Goal: Task Accomplishment & Management: Use online tool/utility

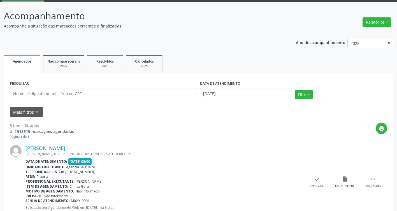
scroll to position [28, 0]
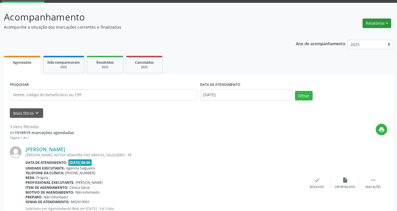
click at [388, 25] on button "Relatórios" at bounding box center [377, 24] width 29 height 10
click at [356, 34] on link "Agendamentos" at bounding box center [362, 35] width 60 height 8
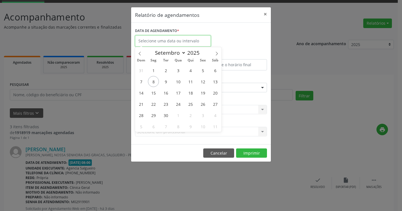
click at [167, 40] on input "text" at bounding box center [173, 40] width 76 height 11
click at [109, 116] on div "Relatório de agendamentos × DATA DE AGENDAMENTO * De ATÉ ESPECIALIDADE Selecion…" at bounding box center [201, 105] width 402 height 211
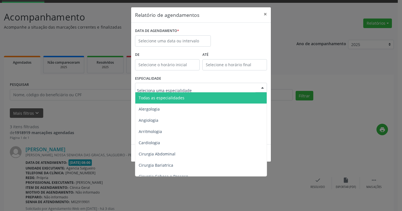
click at [264, 84] on div at bounding box center [262, 88] width 8 height 10
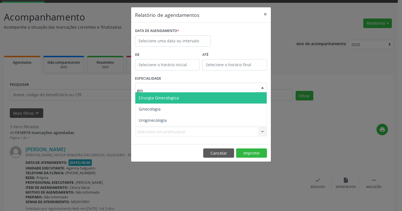
type input "gine"
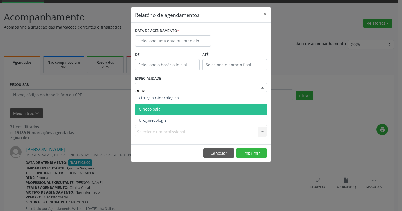
click at [170, 109] on span "Ginecologia" at bounding box center [200, 108] width 131 height 11
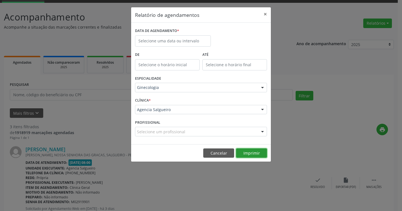
click at [250, 155] on button "Imprimir" at bounding box center [251, 153] width 31 height 10
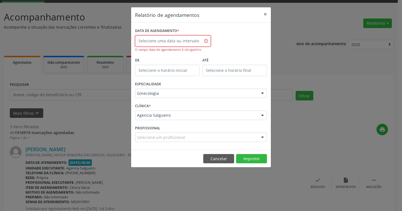
click at [161, 40] on input "text" at bounding box center [173, 40] width 76 height 11
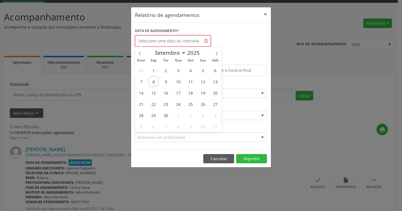
click at [161, 40] on input "text" at bounding box center [173, 40] width 76 height 11
click at [154, 79] on span "8" at bounding box center [153, 81] width 11 height 11
type input "[DATE]"
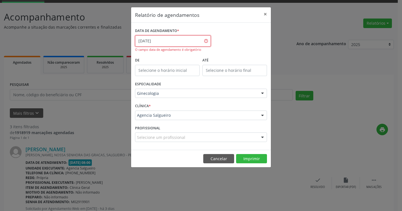
click at [176, 43] on input "[DATE]" at bounding box center [173, 40] width 76 height 11
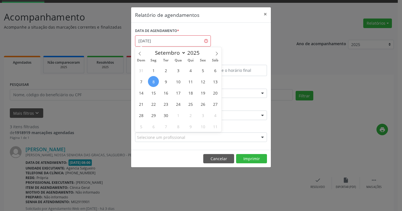
click at [153, 82] on span "8" at bounding box center [153, 81] width 11 height 11
type input "[DATE]"
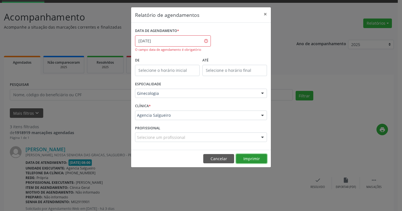
click at [255, 159] on button "Imprimir" at bounding box center [251, 159] width 31 height 10
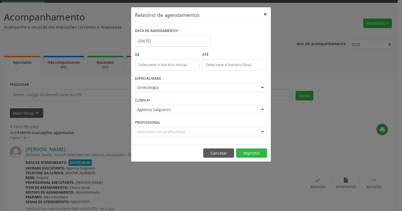
click at [265, 15] on button "×" at bounding box center [264, 14] width 11 height 14
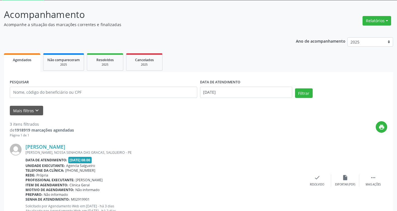
scroll to position [84, 0]
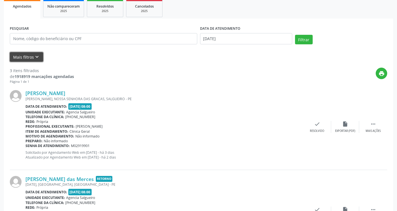
click at [35, 56] on icon "keyboard_arrow_down" at bounding box center [37, 57] width 6 height 6
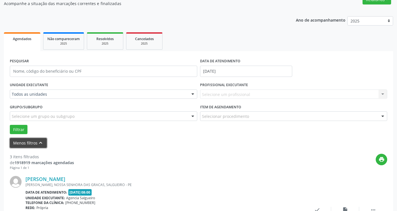
scroll to position [0, 0]
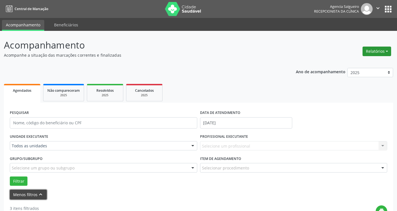
click at [387, 52] on button "Relatórios" at bounding box center [377, 52] width 29 height 10
click at [355, 63] on link "Agendamentos" at bounding box center [362, 63] width 60 height 8
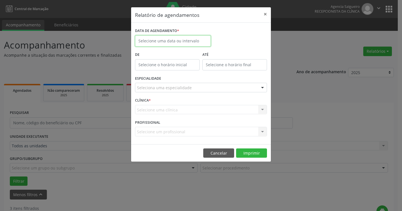
click at [158, 38] on input "text" at bounding box center [173, 40] width 76 height 11
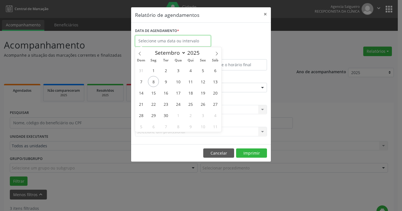
click at [173, 42] on input "text" at bounding box center [173, 40] width 76 height 11
click at [167, 82] on span "9" at bounding box center [165, 81] width 11 height 11
type input "[DATE]"
click at [152, 83] on span "8" at bounding box center [153, 81] width 11 height 11
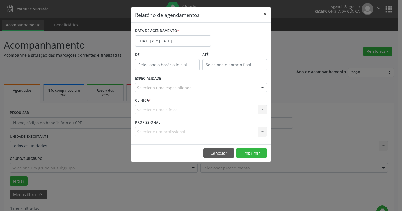
click at [266, 13] on button "×" at bounding box center [264, 14] width 11 height 14
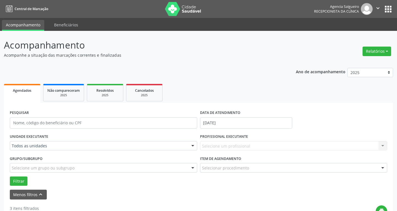
scroll to position [28, 0]
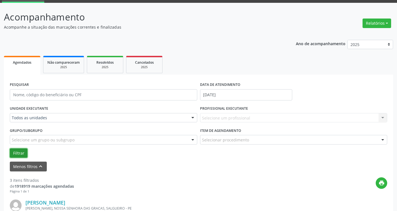
click at [22, 150] on button "Filtrar" at bounding box center [19, 153] width 18 height 10
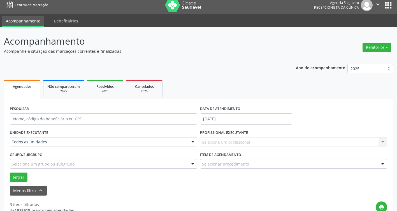
scroll to position [0, 0]
